Goal: Transaction & Acquisition: Purchase product/service

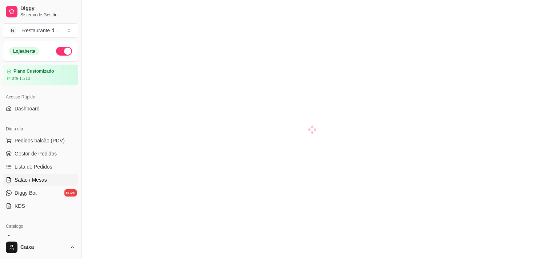
click at [225, 204] on div at bounding box center [311, 129] width 461 height 259
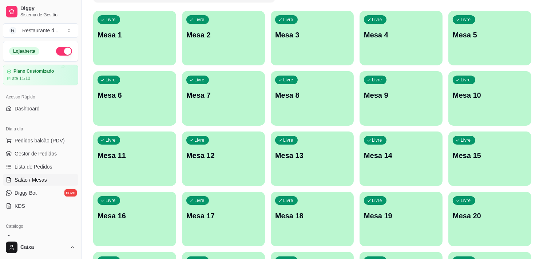
scroll to position [69, 0]
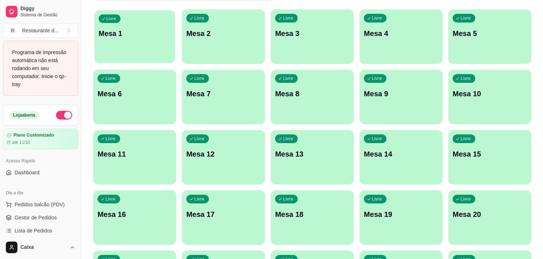
click at [142, 19] on div "Livre Mesa 1" at bounding box center [134, 32] width 80 height 44
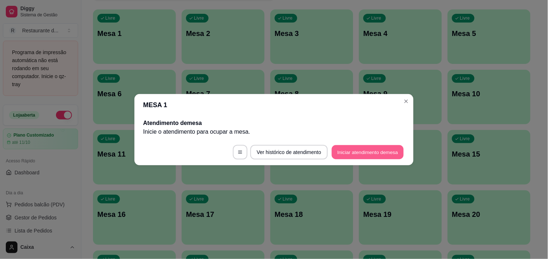
click at [345, 153] on button "Iniciar atendimento de mesa" at bounding box center [368, 152] width 72 height 14
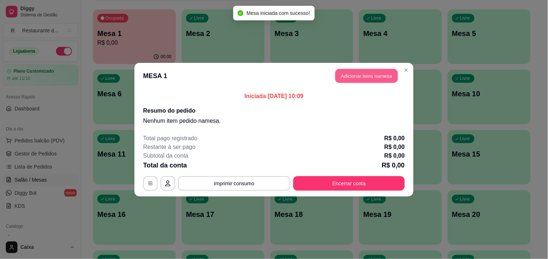
click at [363, 71] on button "Adicionar itens na mesa" at bounding box center [367, 76] width 63 height 14
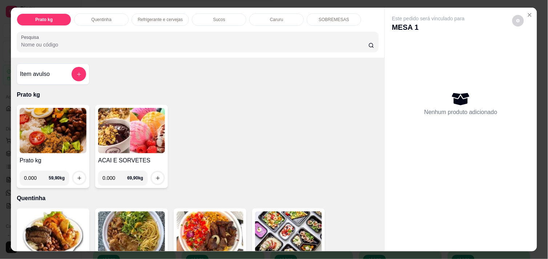
click at [113, 179] on input "0.000" at bounding box center [115, 178] width 25 height 15
type input "0.104"
click at [159, 177] on button "increase-product-quantity" at bounding box center [157, 178] width 11 height 11
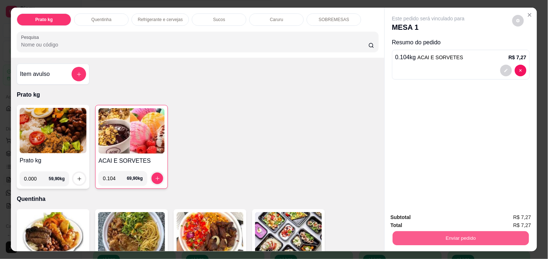
click at [419, 235] on button "Enviar pedido" at bounding box center [461, 238] width 136 height 14
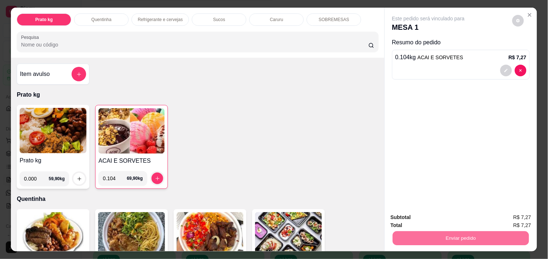
click at [419, 219] on button "Não registrar e enviar pedido" at bounding box center [436, 217] width 73 height 13
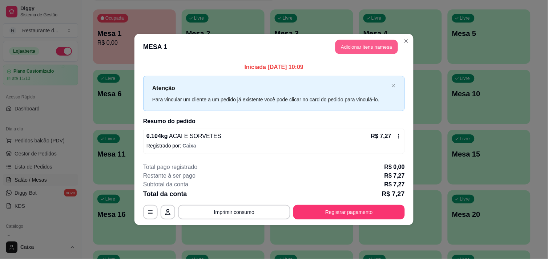
click at [355, 44] on button "Adicionar itens na mesa" at bounding box center [367, 47] width 63 height 14
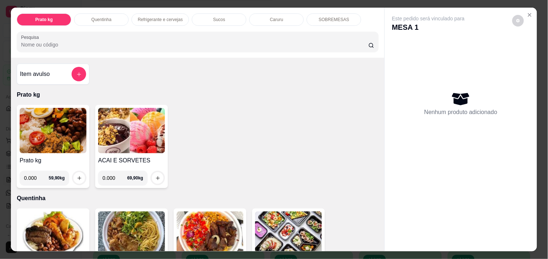
click at [116, 176] on input "0.000" at bounding box center [115, 178] width 25 height 15
type input "0.212"
click at [160, 174] on button "increase-product-quantity" at bounding box center [157, 178] width 11 height 11
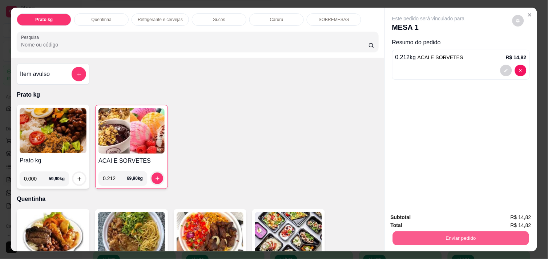
click at [432, 234] on button "Enviar pedido" at bounding box center [461, 238] width 136 height 14
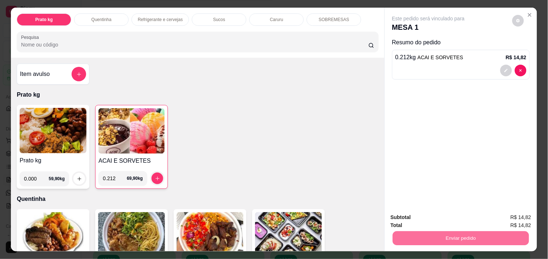
click at [427, 218] on button "Não registrar e enviar pedido" at bounding box center [436, 217] width 73 height 13
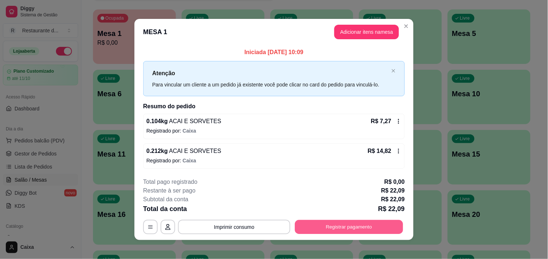
click at [378, 222] on button "Registrar pagamento" at bounding box center [349, 227] width 108 height 14
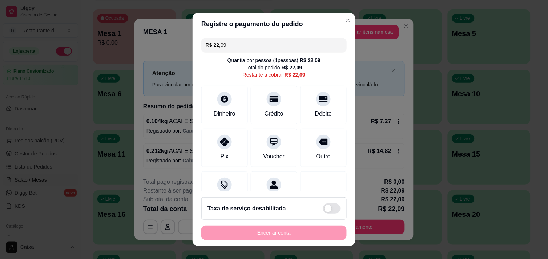
click at [249, 48] on input "R$ 22,09" at bounding box center [274, 45] width 137 height 15
click at [249, 110] on div "Crédito" at bounding box center [274, 103] width 51 height 43
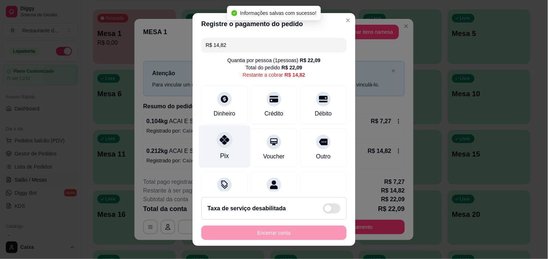
click at [217, 149] on div "Pix" at bounding box center [224, 146] width 51 height 43
type input "R$ 0,00"
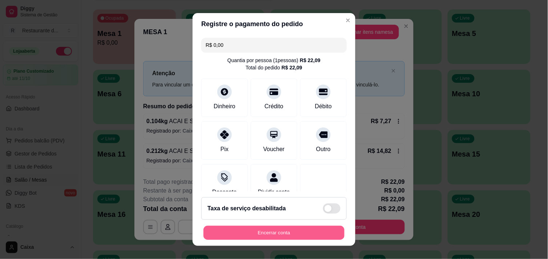
click at [268, 233] on button "Encerrar conta" at bounding box center [274, 233] width 141 height 14
